Goal: Task Accomplishment & Management: Manage account settings

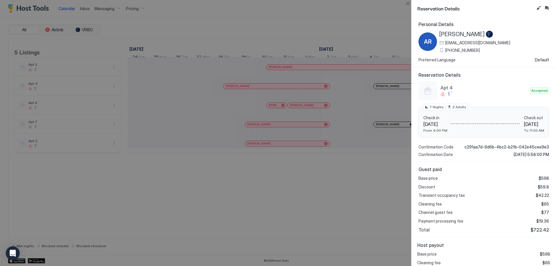
scroll to position [22, 0]
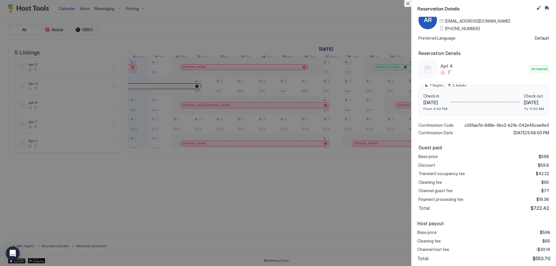
click at [408, 4] on button "Close" at bounding box center [407, 3] width 7 height 7
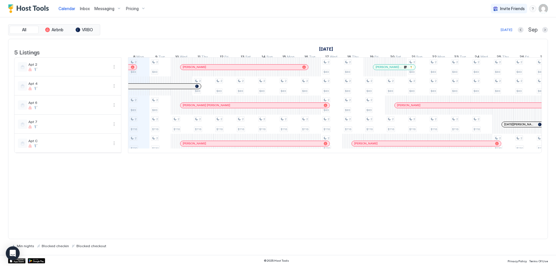
click at [313, 68] on div "2 $83 2 $83 2 $116 2 $130 2 $83 2 $83 2 $116 2 $130 2 $116 2 $83 2 $116 2 $83 2…" at bounding box center [439, 105] width 1264 height 95
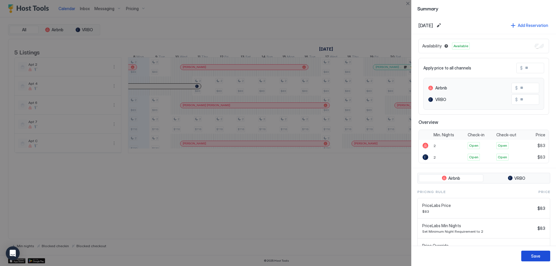
click at [535, 258] on div "Save" at bounding box center [535, 256] width 9 height 6
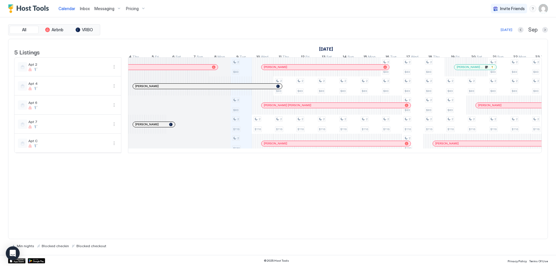
scroll to position [0, 229]
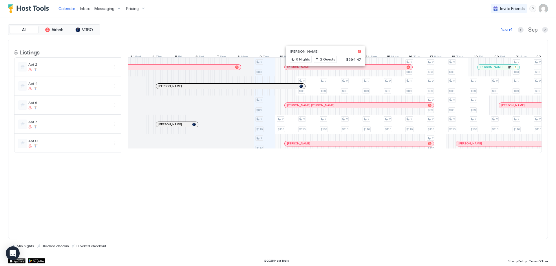
click at [323, 69] on div at bounding box center [323, 67] width 5 height 5
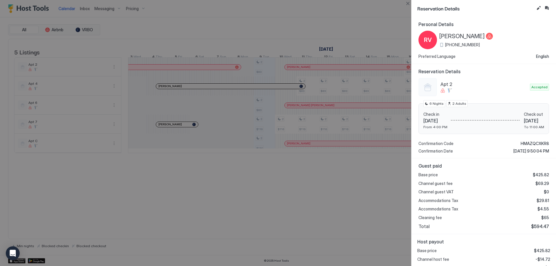
scroll to position [27, 0]
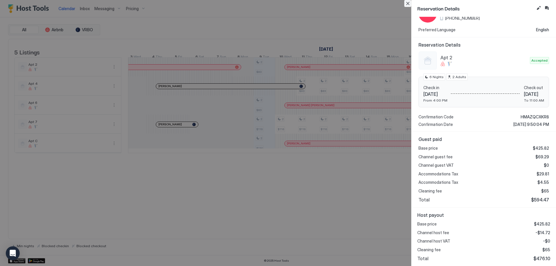
click at [407, 3] on button "Close" at bounding box center [407, 3] width 7 height 7
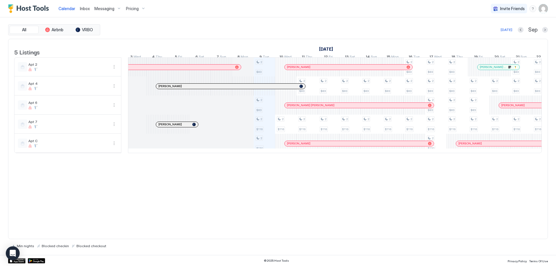
click at [353, 108] on div at bounding box center [353, 105] width 5 height 5
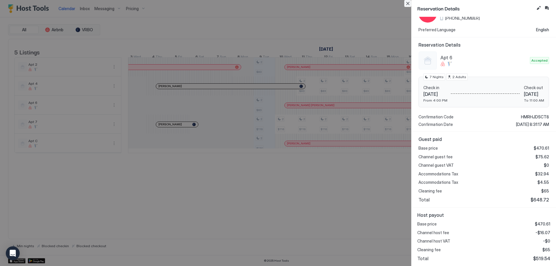
click at [405, 5] on button "Close" at bounding box center [407, 3] width 7 height 7
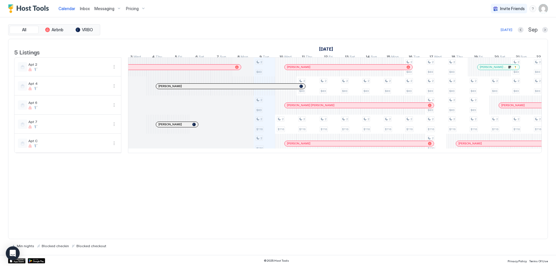
click at [339, 146] on div "[PERSON_NAME]" at bounding box center [358, 143] width 149 height 5
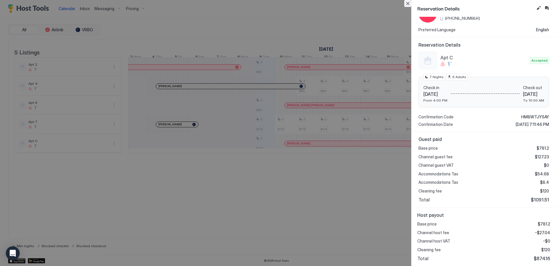
click at [406, 3] on button "Close" at bounding box center [407, 3] width 7 height 7
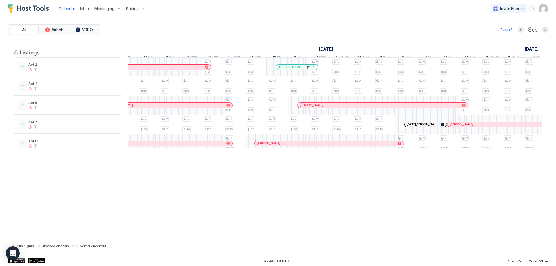
scroll to position [0, 432]
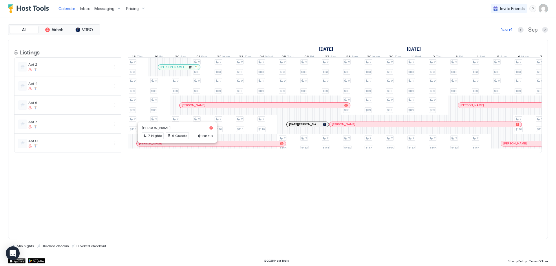
click at [175, 146] on div at bounding box center [175, 143] width 5 height 5
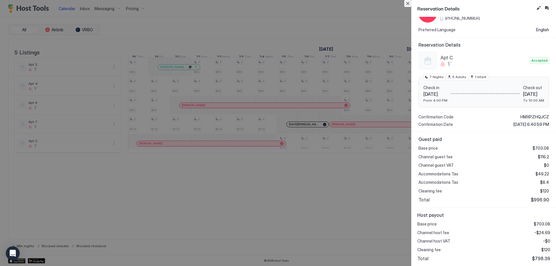
click at [407, 4] on button "Close" at bounding box center [407, 3] width 7 height 7
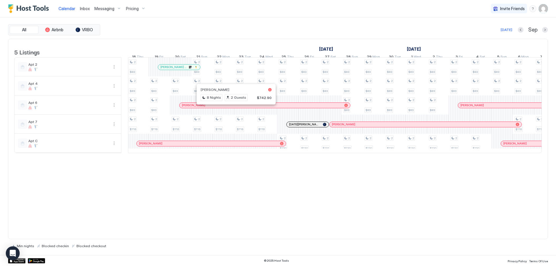
click at [234, 108] on div at bounding box center [233, 105] width 5 height 5
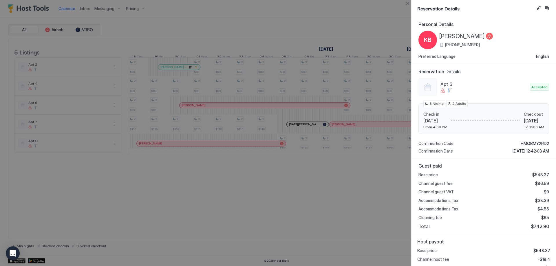
scroll to position [27, 0]
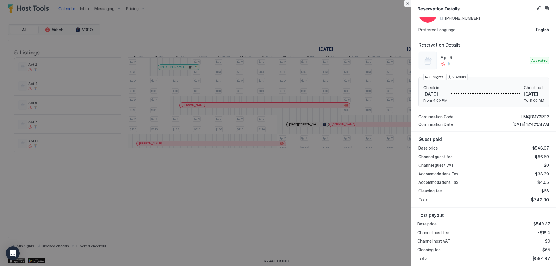
click at [407, 2] on button "Close" at bounding box center [407, 3] width 7 height 7
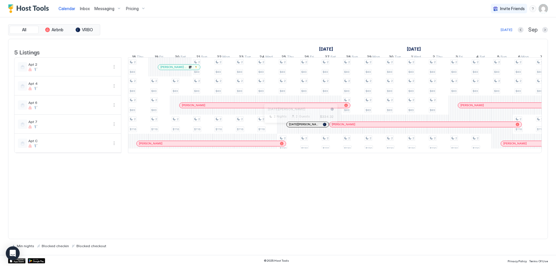
click at [298, 127] on div at bounding box center [298, 124] width 5 height 5
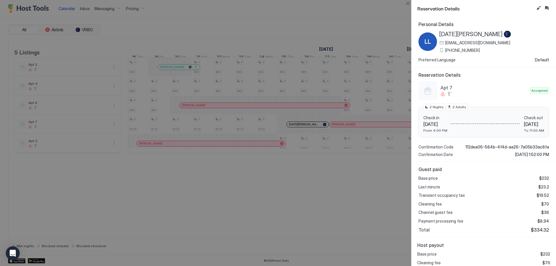
scroll to position [22, 0]
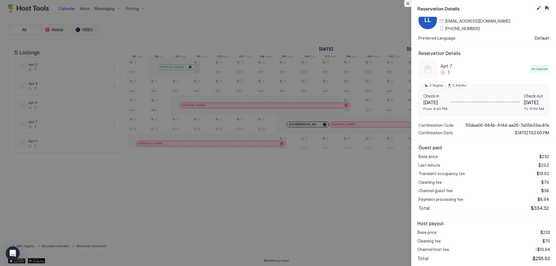
click at [406, 3] on button "Close" at bounding box center [407, 3] width 7 height 7
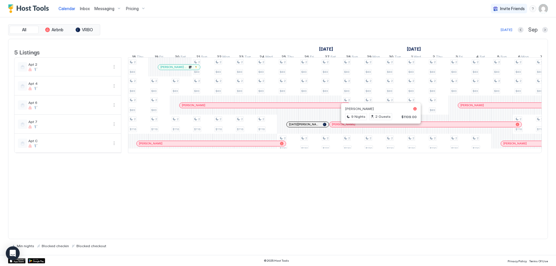
click at [379, 127] on div at bounding box center [378, 124] width 5 height 5
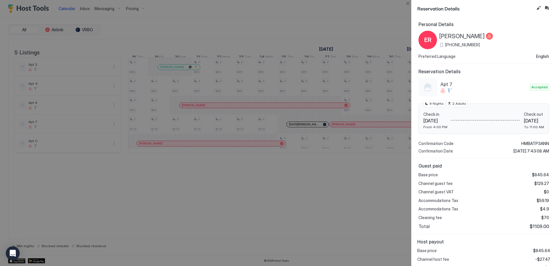
scroll to position [27, 0]
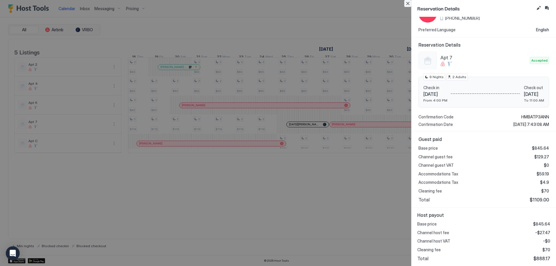
click at [407, 2] on button "Close" at bounding box center [407, 3] width 7 height 7
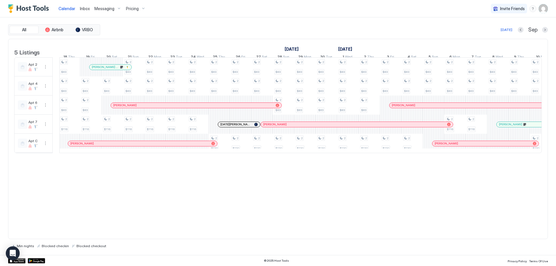
drag, startPoint x: 122, startPoint y: 99, endPoint x: 54, endPoint y: 96, distance: 68.6
click at [54, 96] on td at bounding box center [56, 105] width 7 height 96
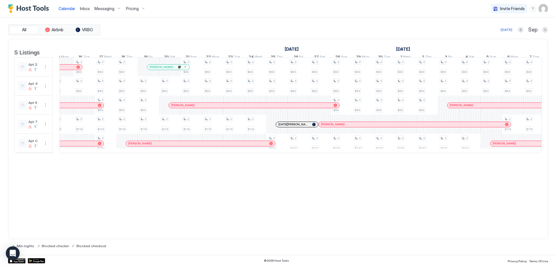
scroll to position [0, 467]
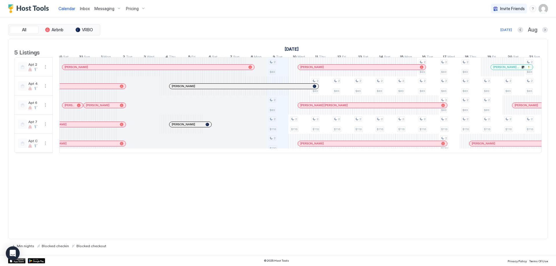
click at [505, 220] on div "5 Listings [DATE] [DATE] [DATE] 24 Sun 25 Mon 26 Tue 27 Wed 28 Thu 29 Fri 30 Sa…" at bounding box center [277, 139] width 539 height 201
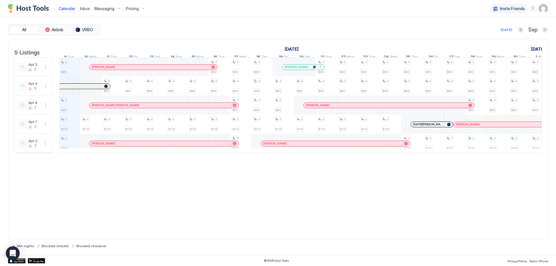
scroll to position [0, 355]
